Goal: Communication & Community: Participate in discussion

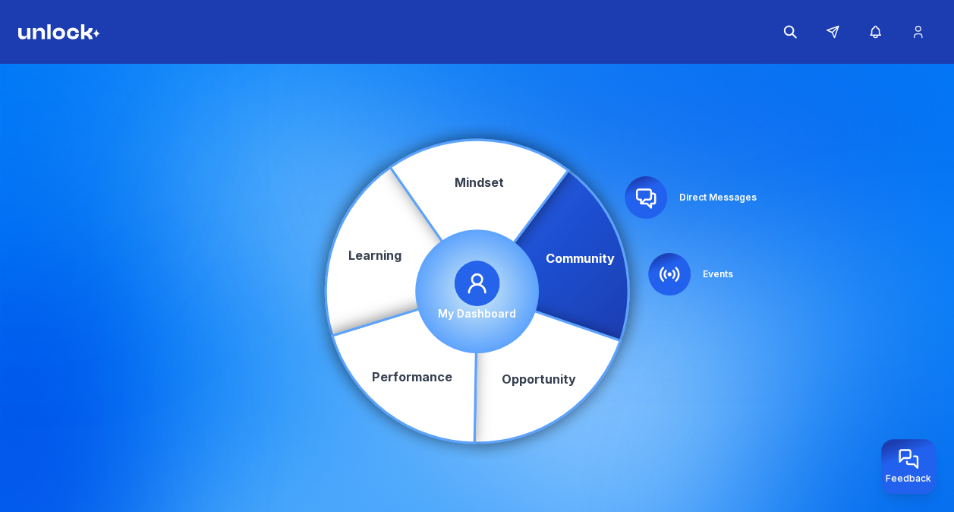
click at [455, 334] on circle at bounding box center [477, 291] width 124 height 124
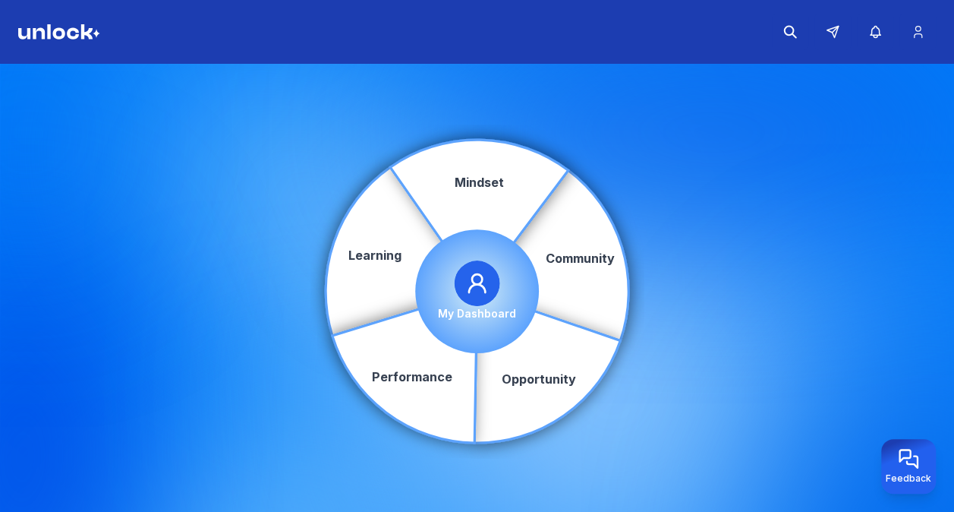
click at [463, 267] on span at bounding box center [478, 283] width 46 height 46
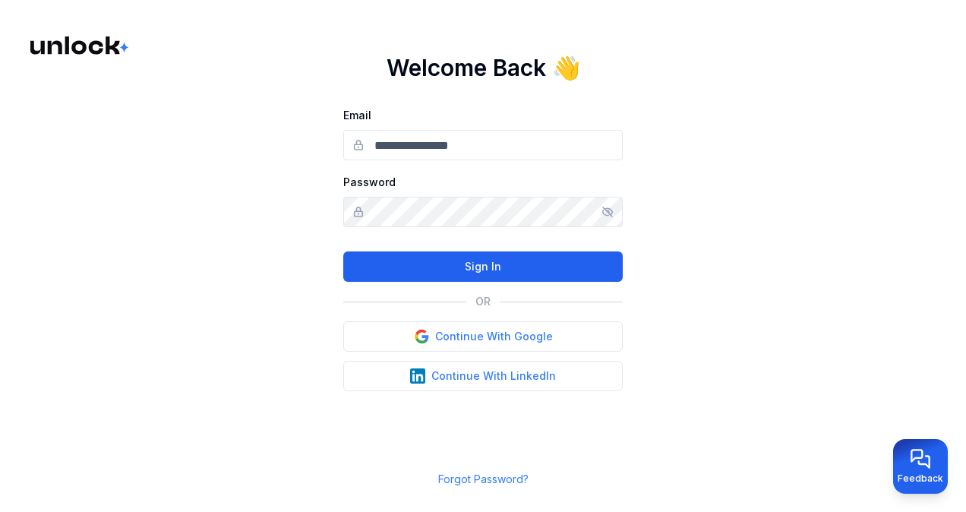
type input "**********"
click at [490, 261] on button "Sign In" at bounding box center [482, 266] width 279 height 30
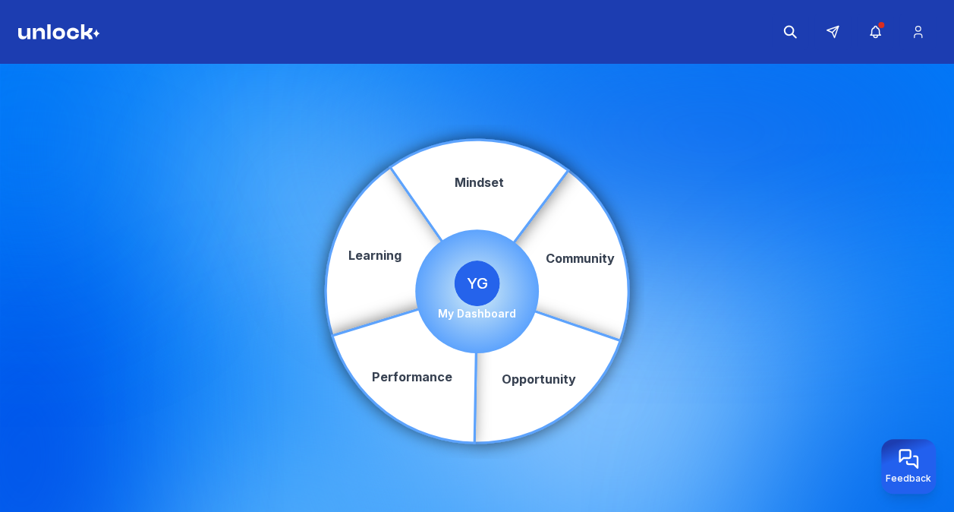
click at [487, 275] on span "YG" at bounding box center [478, 283] width 46 height 46
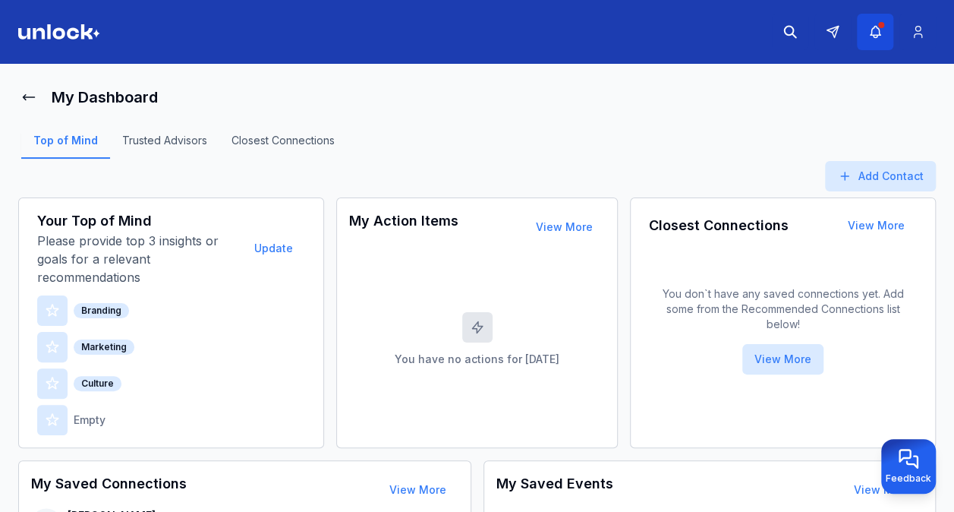
click at [868, 30] on icon "button" at bounding box center [876, 31] width 16 height 15
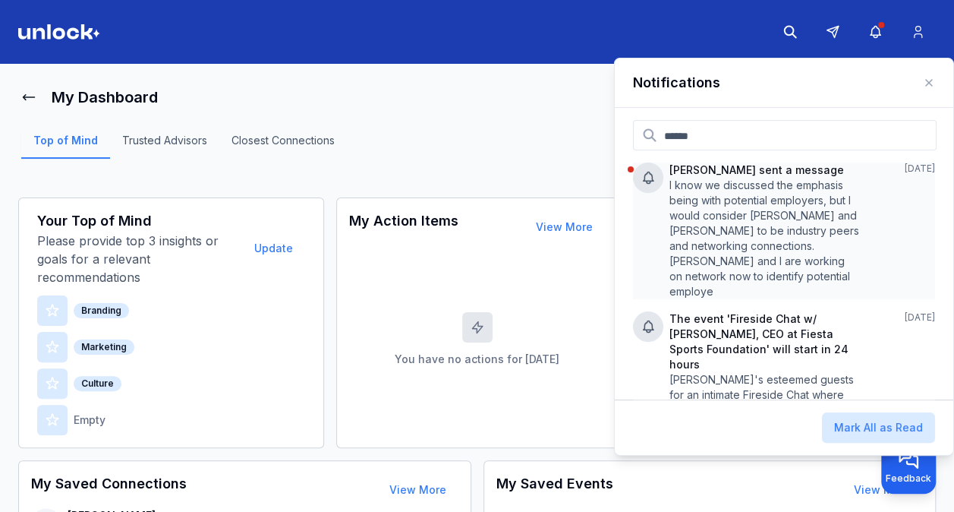
click at [735, 218] on p "I know we discussed the emphasis being with potential employers, but I would co…" at bounding box center [764, 238] width 191 height 121
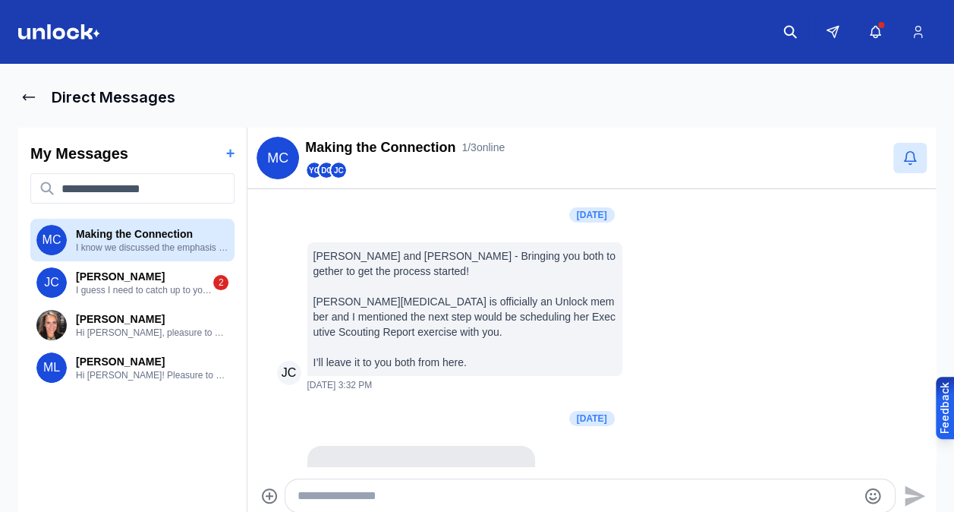
scroll to position [755, 0]
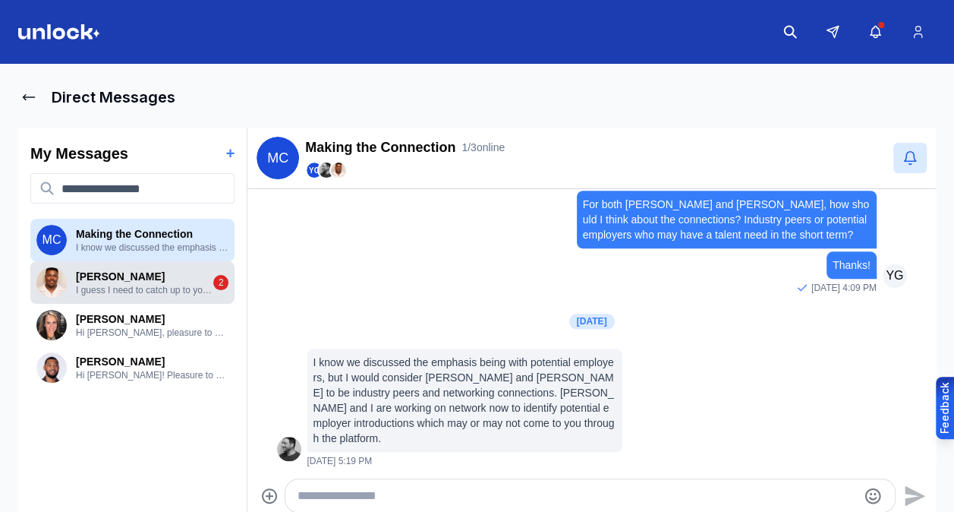
click at [142, 285] on p "I guess I need to catch up to you! We will keep at it." at bounding box center [144, 290] width 137 height 12
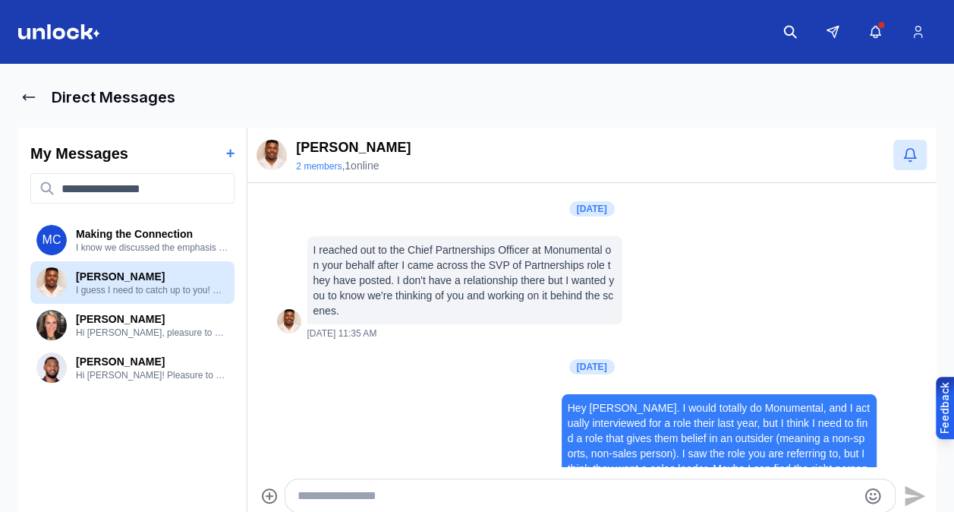
scroll to position [408, 0]
